Goal: Transaction & Acquisition: Purchase product/service

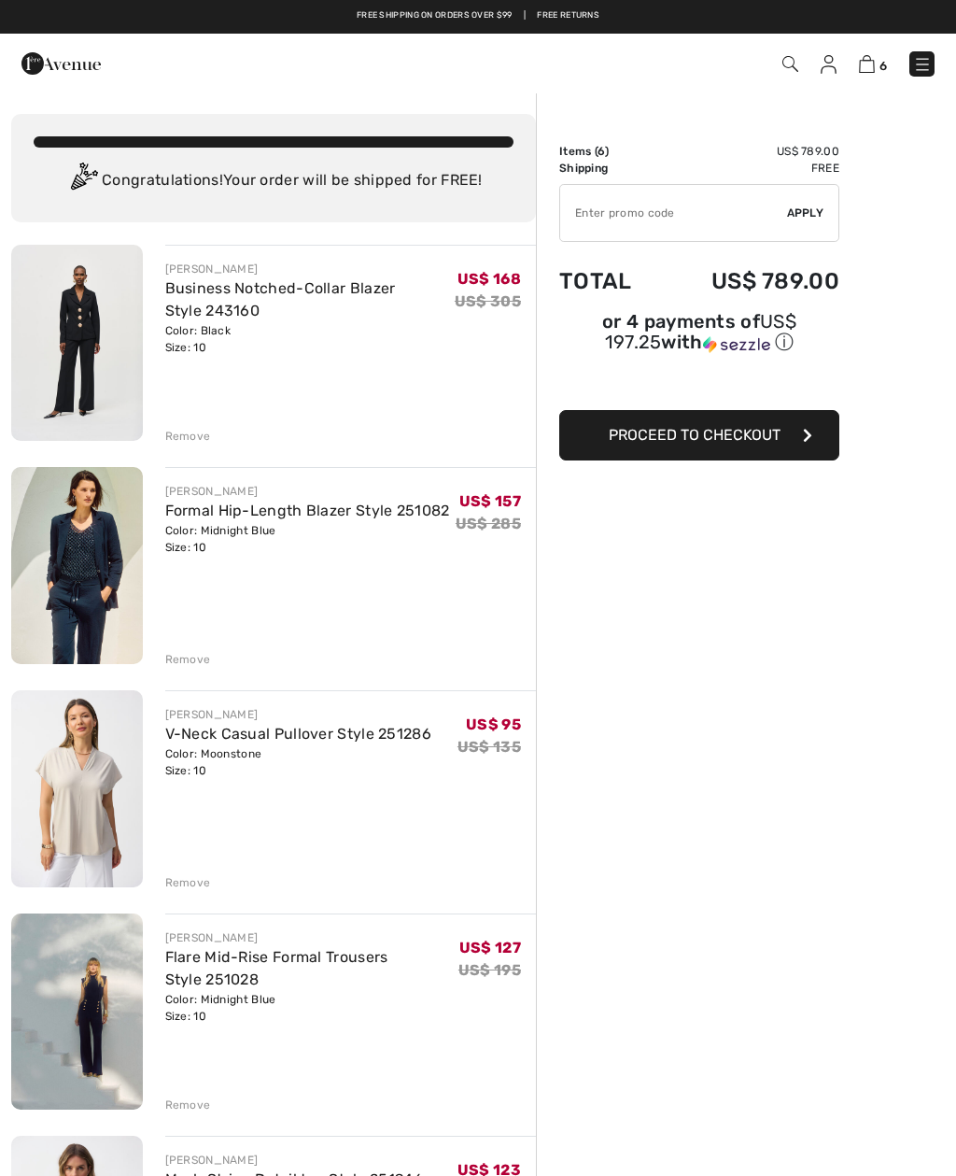
click at [218, 294] on link "Business Notched-Collar Blazer Style 243160" at bounding box center [280, 299] width 231 height 40
click at [253, 519] on link "Formal Hip-Length Blazer Style 251082" at bounding box center [307, 510] width 285 height 18
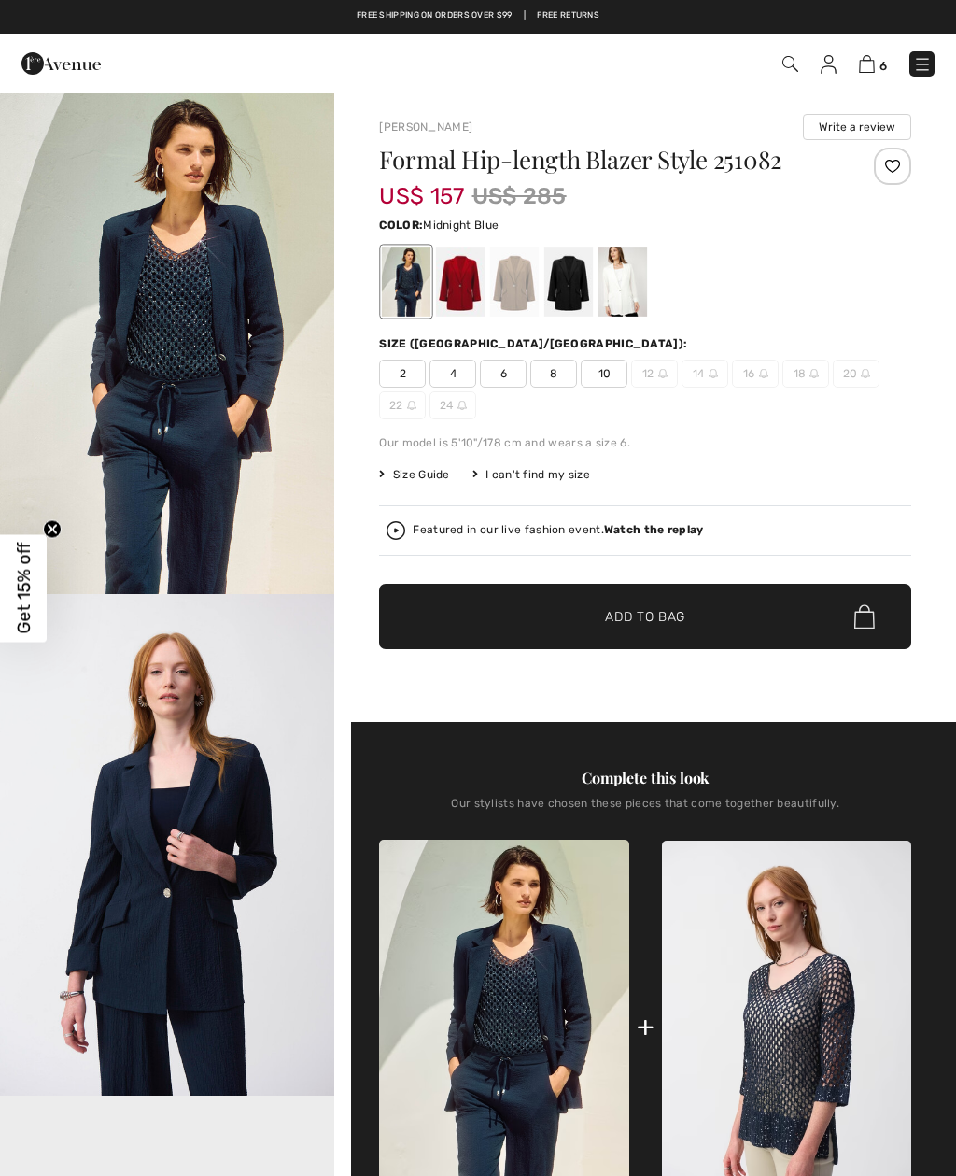
checkbox input "true"
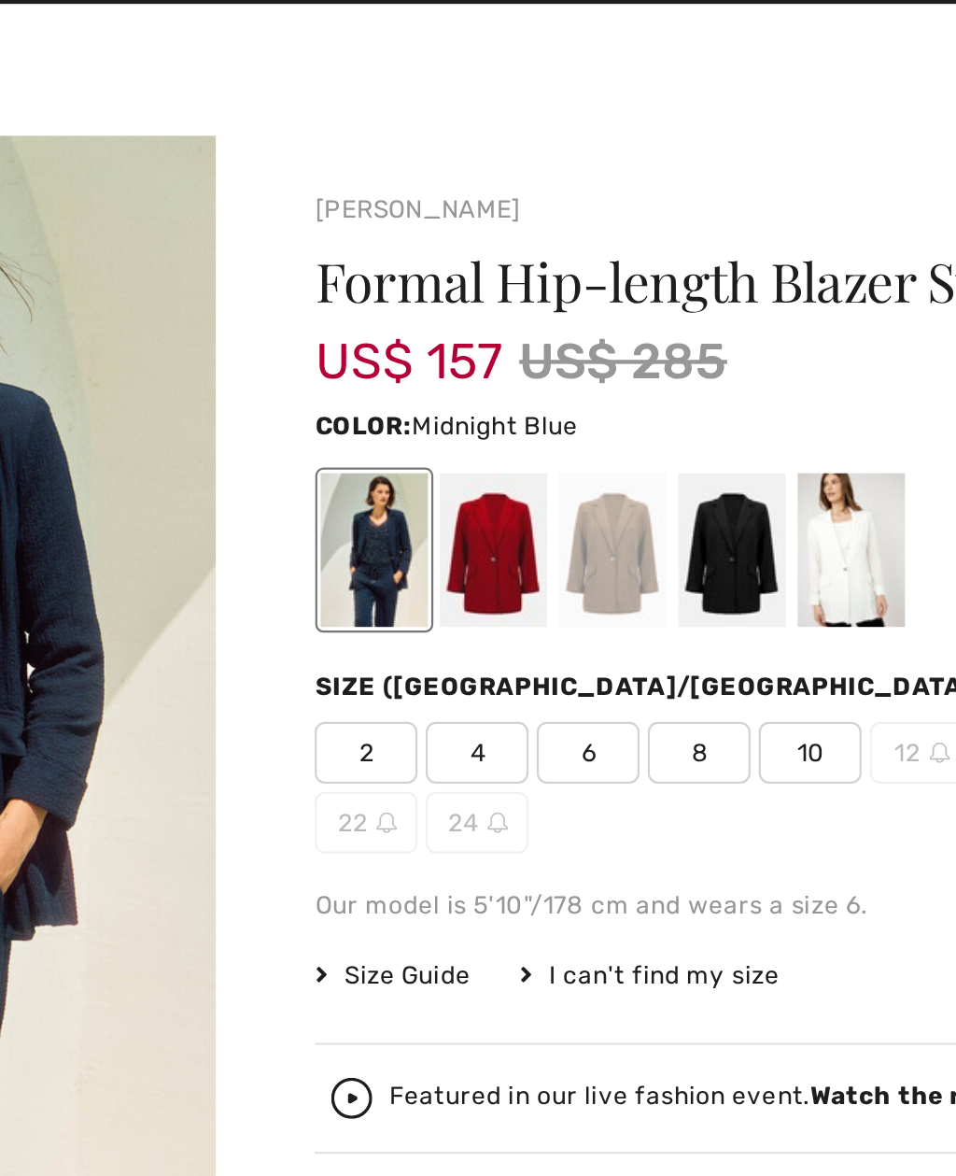
click at [490, 247] on div at bounding box center [514, 282] width 49 height 70
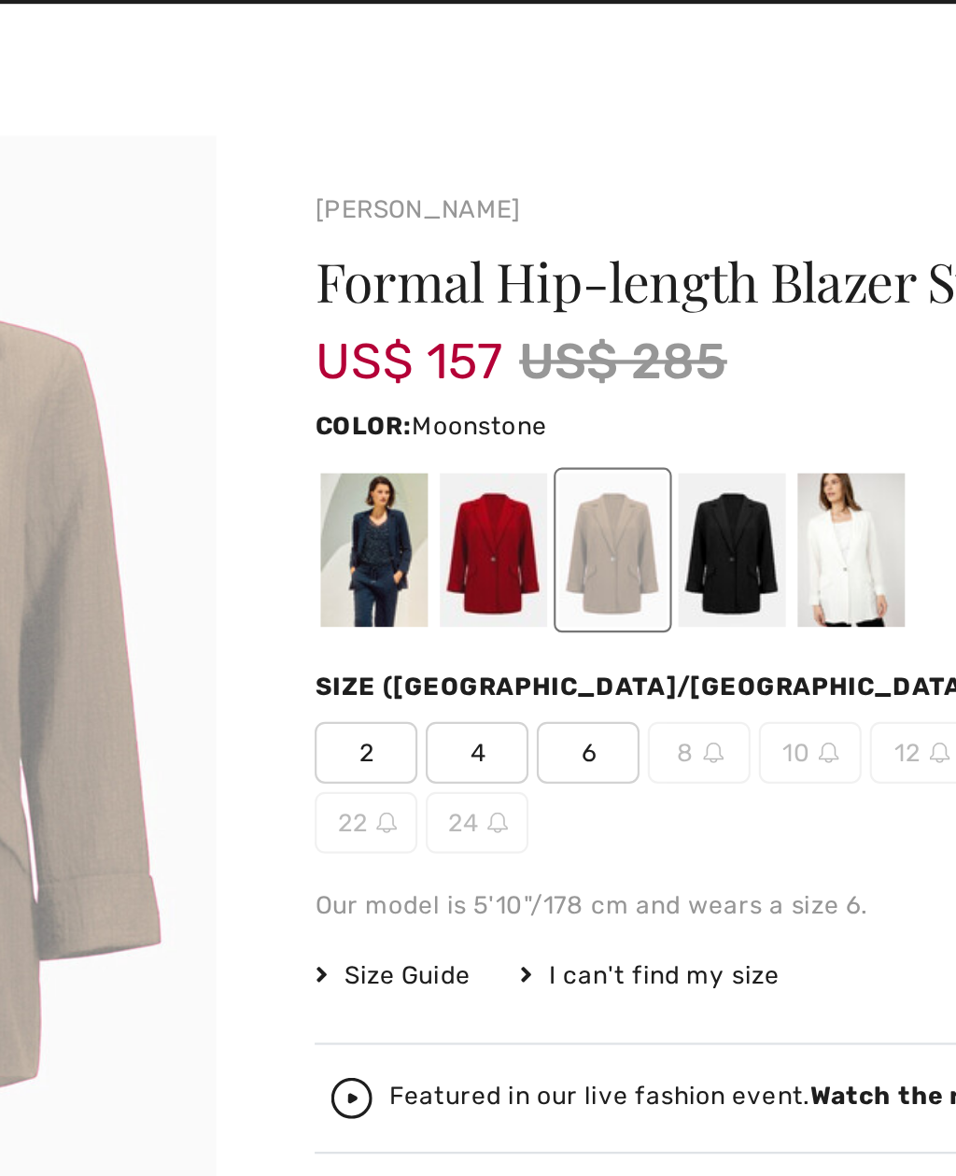
click at [544, 247] on div at bounding box center [568, 282] width 49 height 70
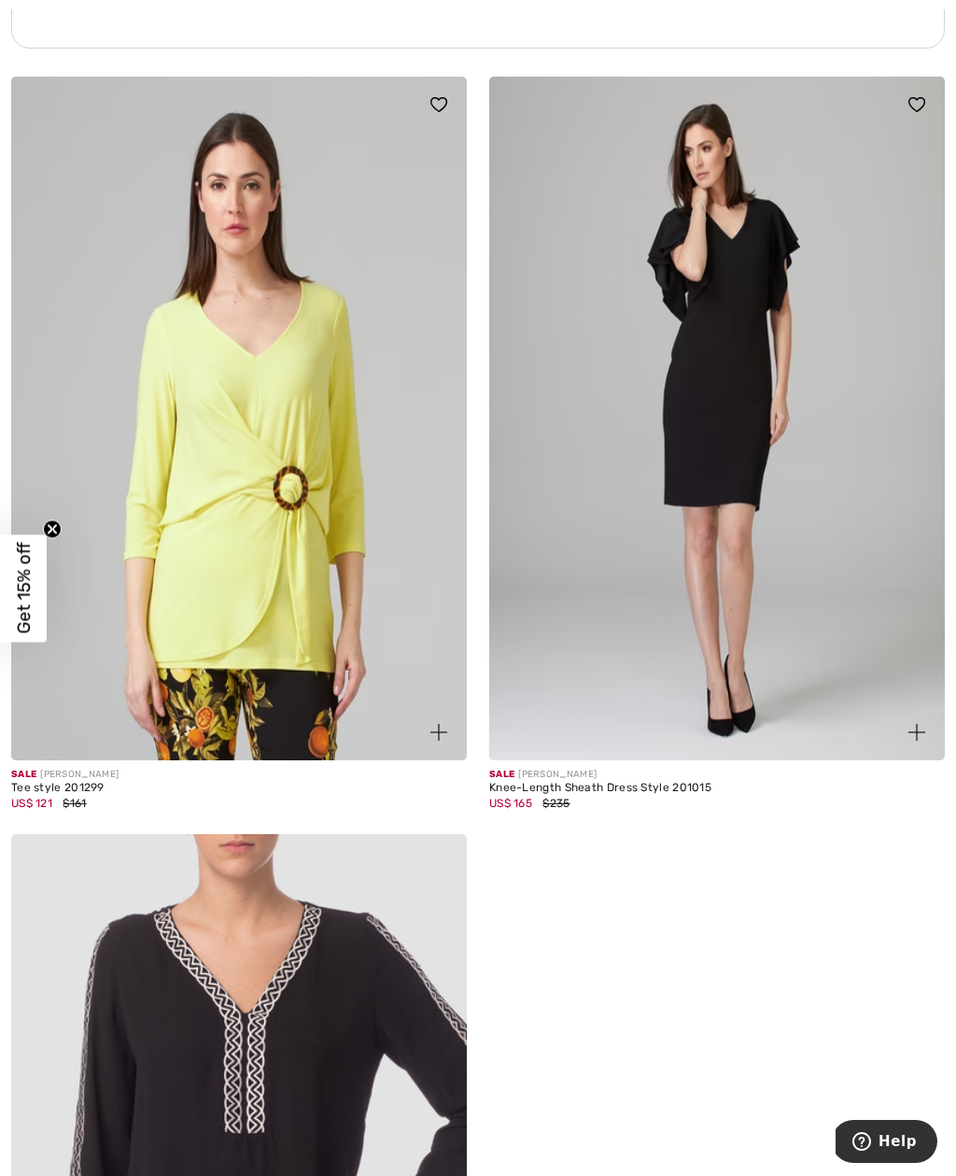
scroll to position [4909, 0]
